Goal: Navigation & Orientation: Find specific page/section

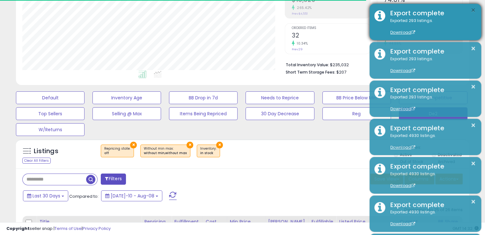
scroll to position [130, 262]
click at [471, 8] on button "×" at bounding box center [473, 10] width 5 height 8
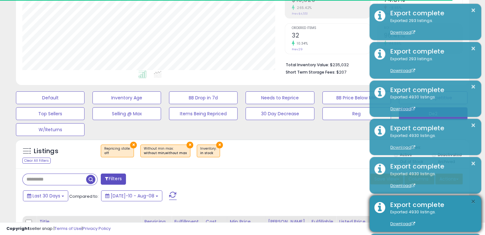
click at [471, 201] on button "×" at bounding box center [473, 202] width 5 height 8
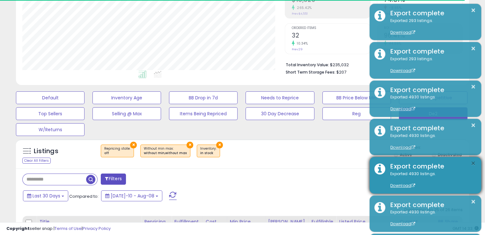
click at [472, 161] on button "×" at bounding box center [473, 164] width 5 height 8
click at [473, 200] on button "×" at bounding box center [473, 202] width 5 height 8
click at [477, 161] on div "× Export complete Exported 4930 listings. Download" at bounding box center [426, 175] width 112 height 36
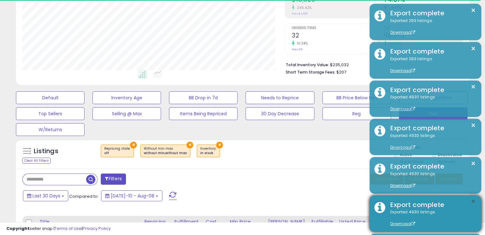
click at [473, 205] on button "×" at bounding box center [473, 202] width 5 height 8
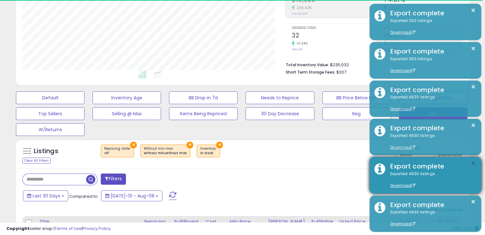
click at [473, 165] on button "×" at bounding box center [473, 164] width 5 height 8
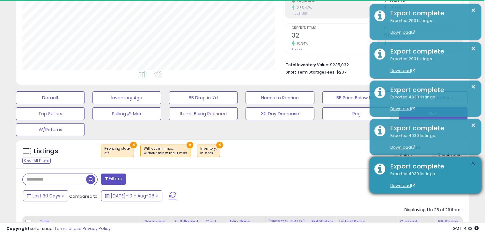
click at [474, 160] on button "×" at bounding box center [473, 164] width 5 height 8
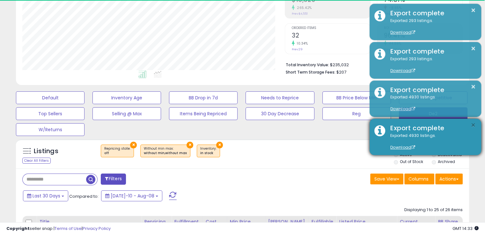
click at [472, 126] on button "×" at bounding box center [473, 126] width 5 height 8
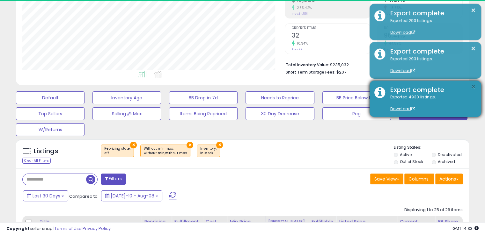
click at [474, 83] on button "×" at bounding box center [473, 87] width 5 height 8
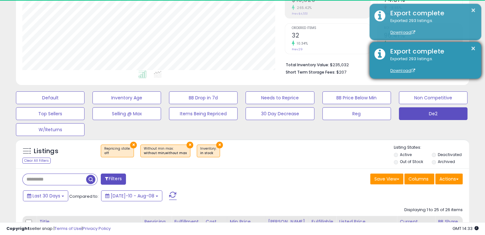
click at [476, 49] on div "Export complete" at bounding box center [431, 51] width 91 height 9
click at [474, 48] on button "×" at bounding box center [473, 49] width 5 height 8
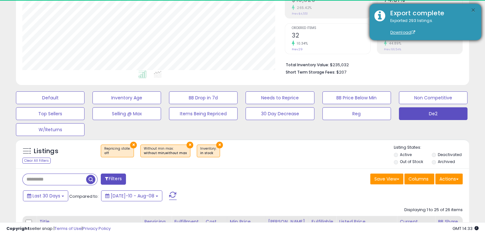
click at [476, 12] on button "×" at bounding box center [473, 10] width 5 height 8
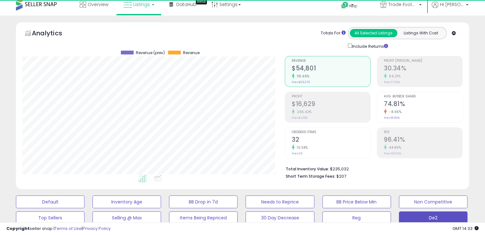
scroll to position [0, 0]
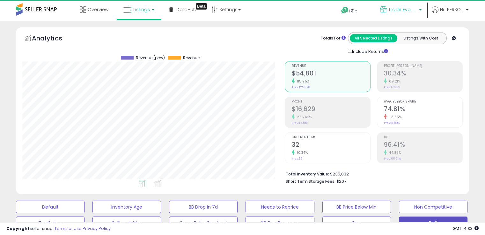
click at [422, 9] on p "Trade Evolution MX" at bounding box center [400, 10] width 41 height 8
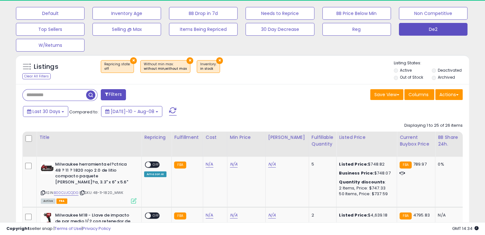
scroll to position [212, 0]
